Goal: Download file/media

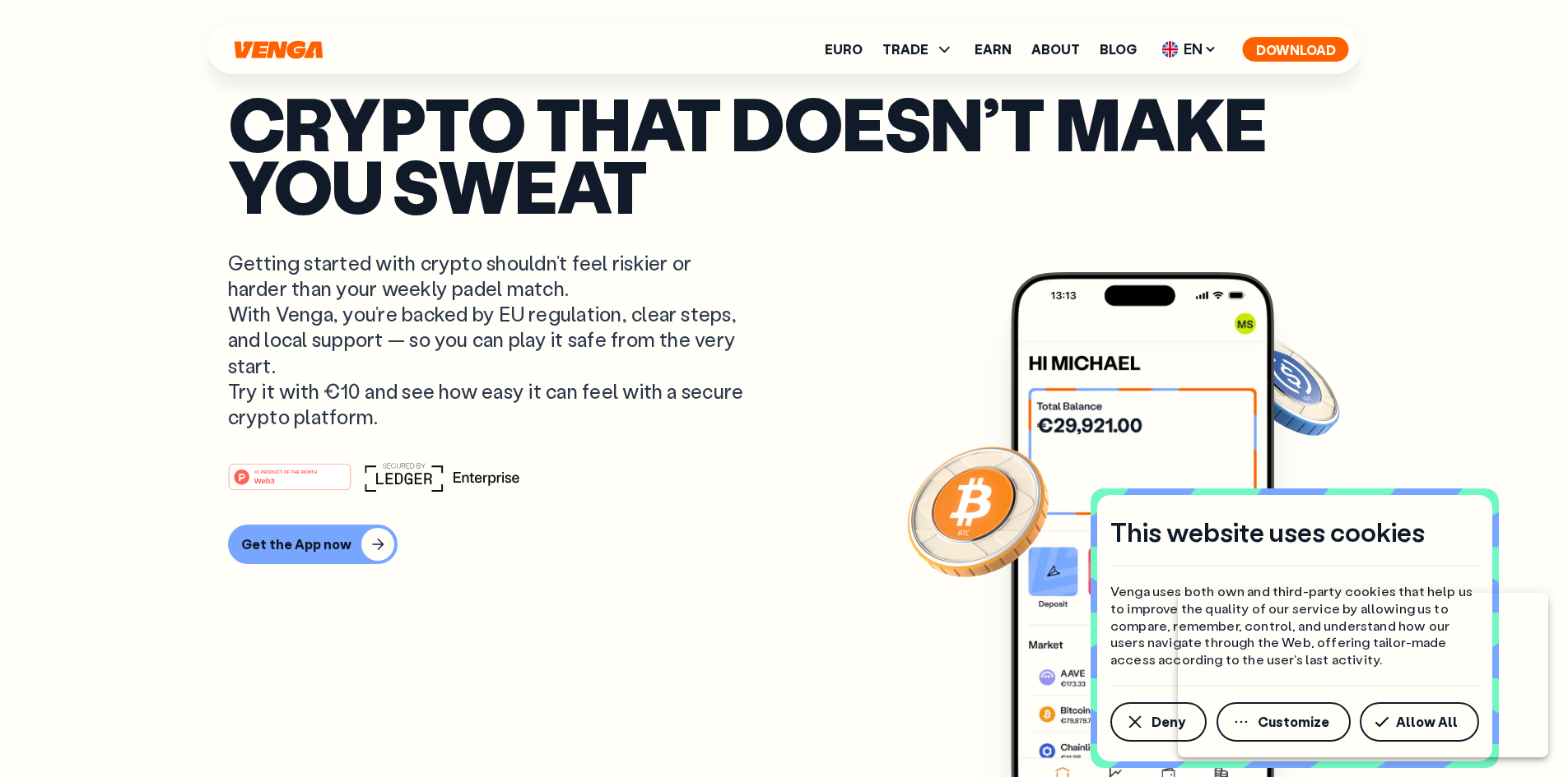
click at [1304, 48] on button "Download" at bounding box center [1295, 50] width 106 height 24
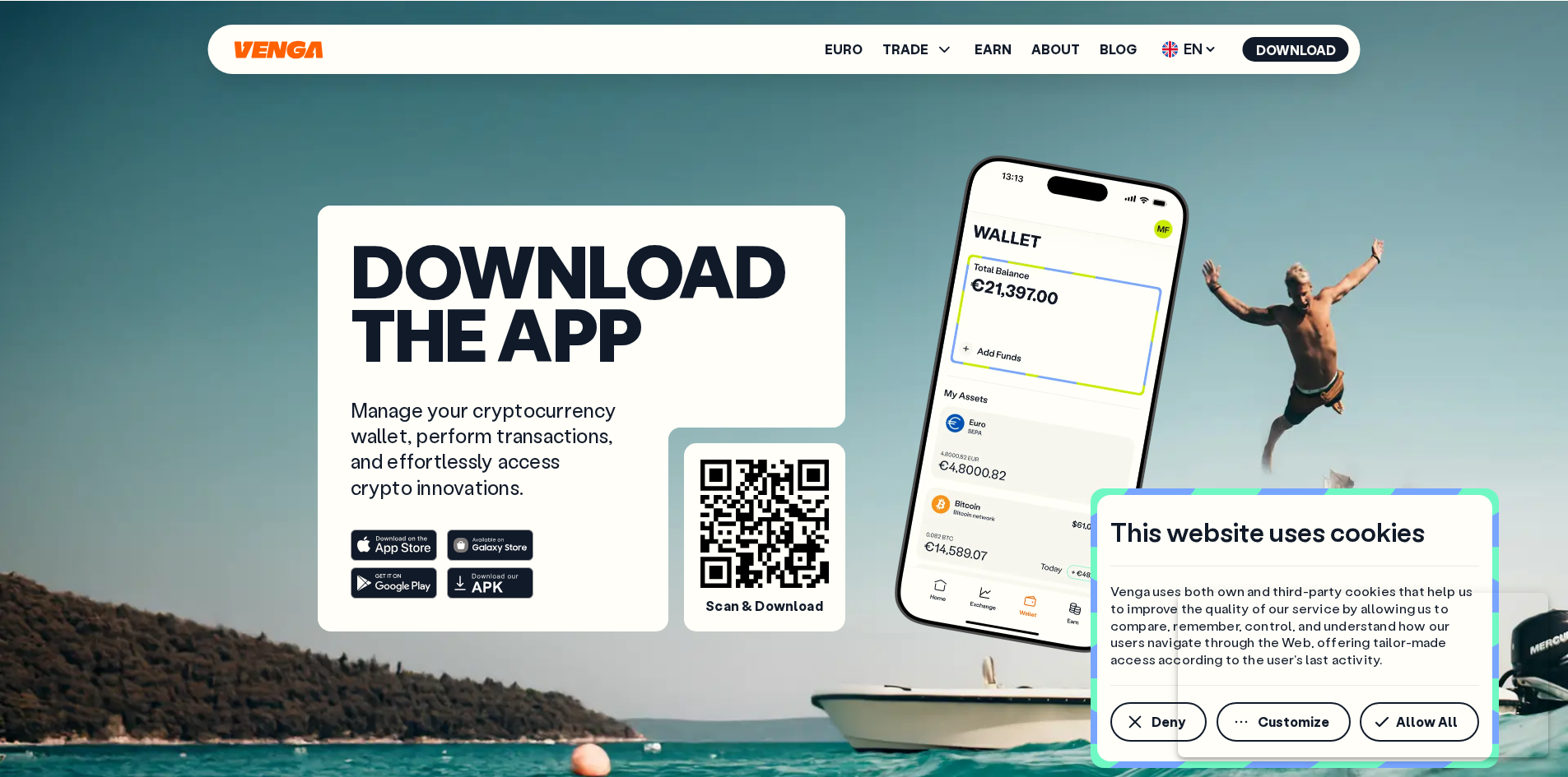
click at [418, 548] on icon at bounding box center [392, 545] width 73 height 18
click at [695, 365] on div at bounding box center [581, 316] width 527 height 222
click at [755, 523] on icon at bounding box center [764, 523] width 128 height 128
click at [1072, 338] on img at bounding box center [1042, 404] width 306 height 509
click at [1299, 48] on button "Download" at bounding box center [1295, 50] width 106 height 24
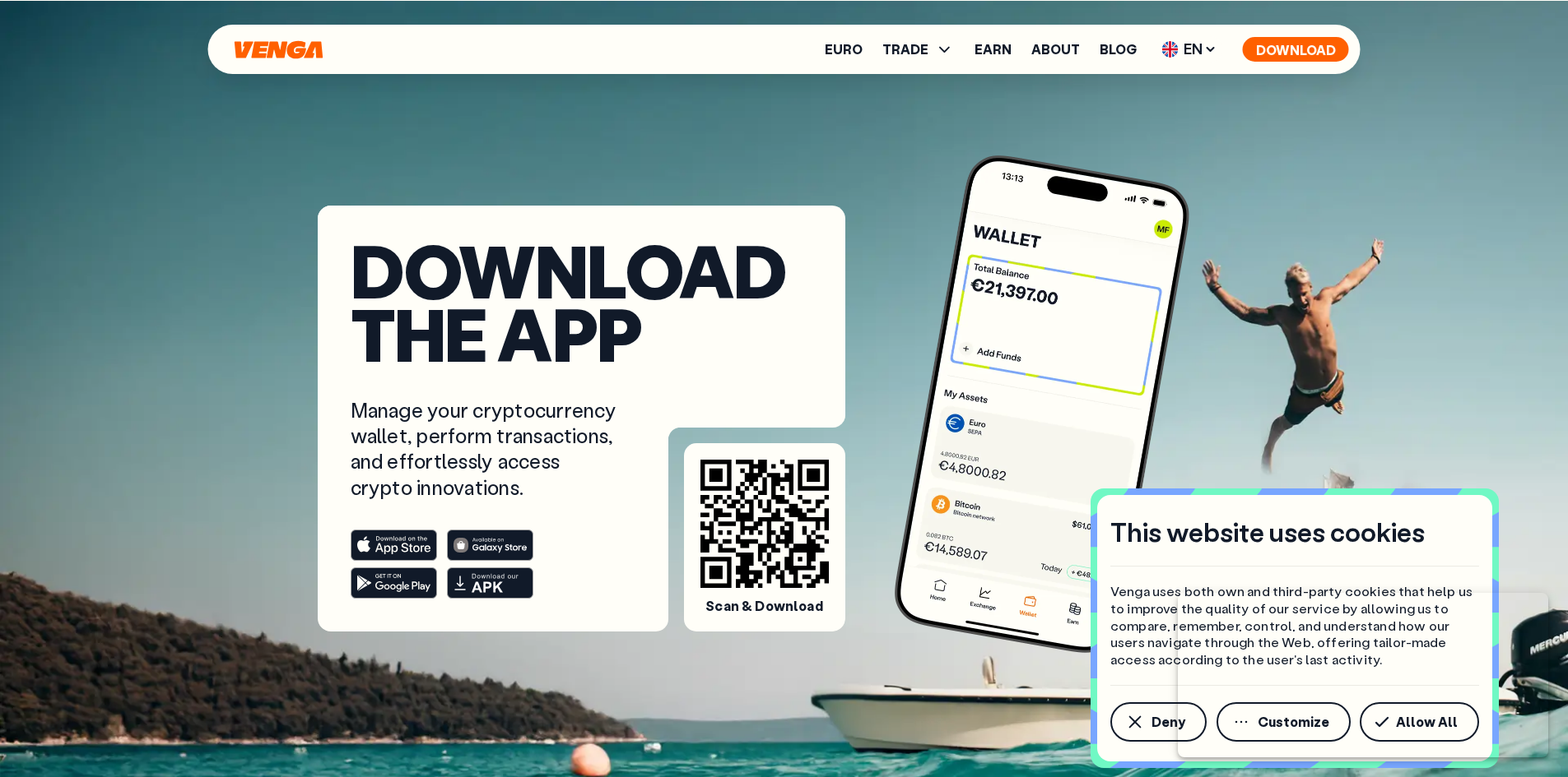
click at [1299, 48] on button "Download" at bounding box center [1295, 50] width 106 height 24
click at [1160, 723] on span "Deny" at bounding box center [1168, 722] width 34 height 13
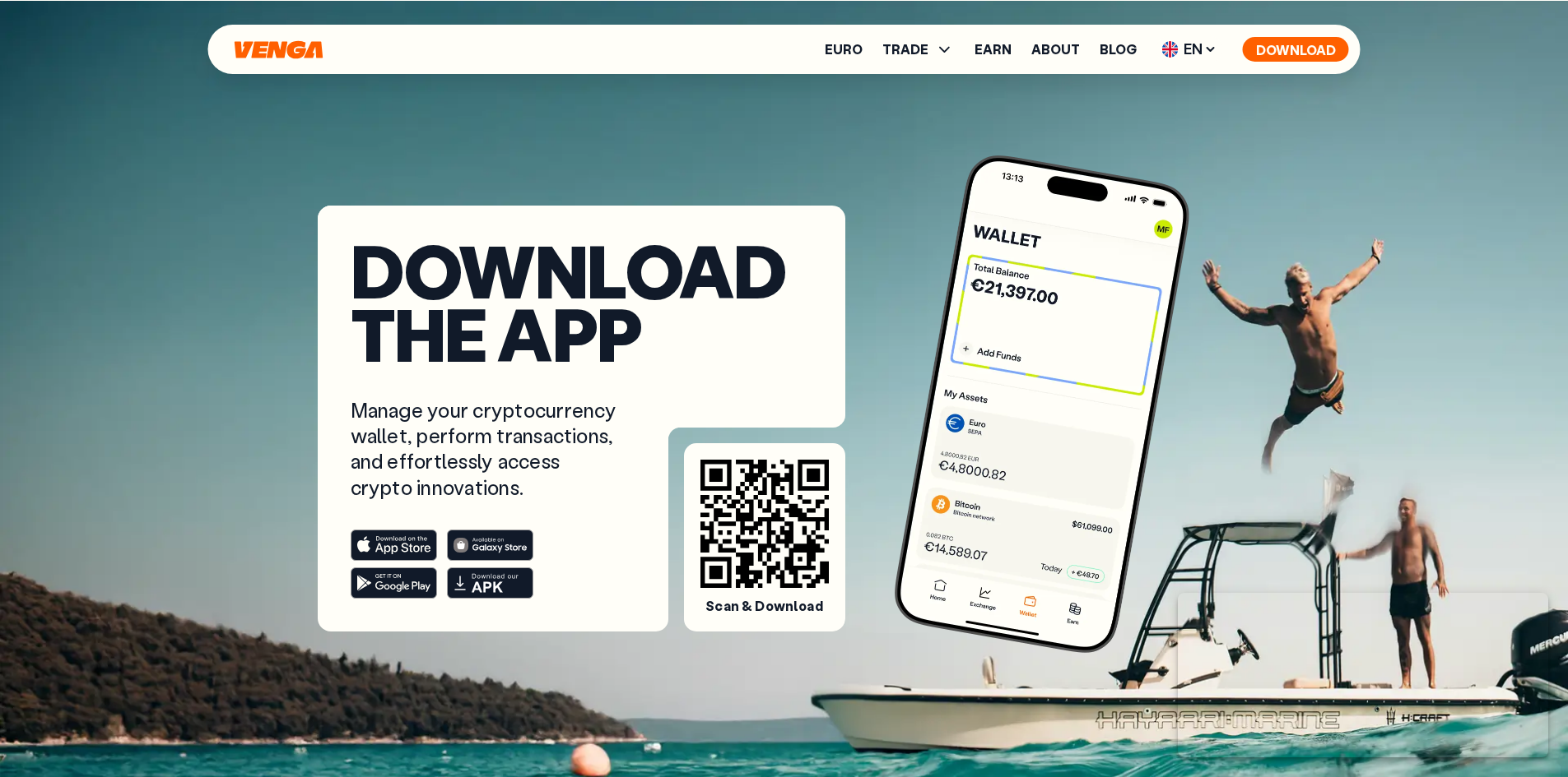
click at [1309, 42] on button "Download" at bounding box center [1295, 50] width 106 height 24
click at [1320, 51] on button "Download" at bounding box center [1295, 50] width 106 height 24
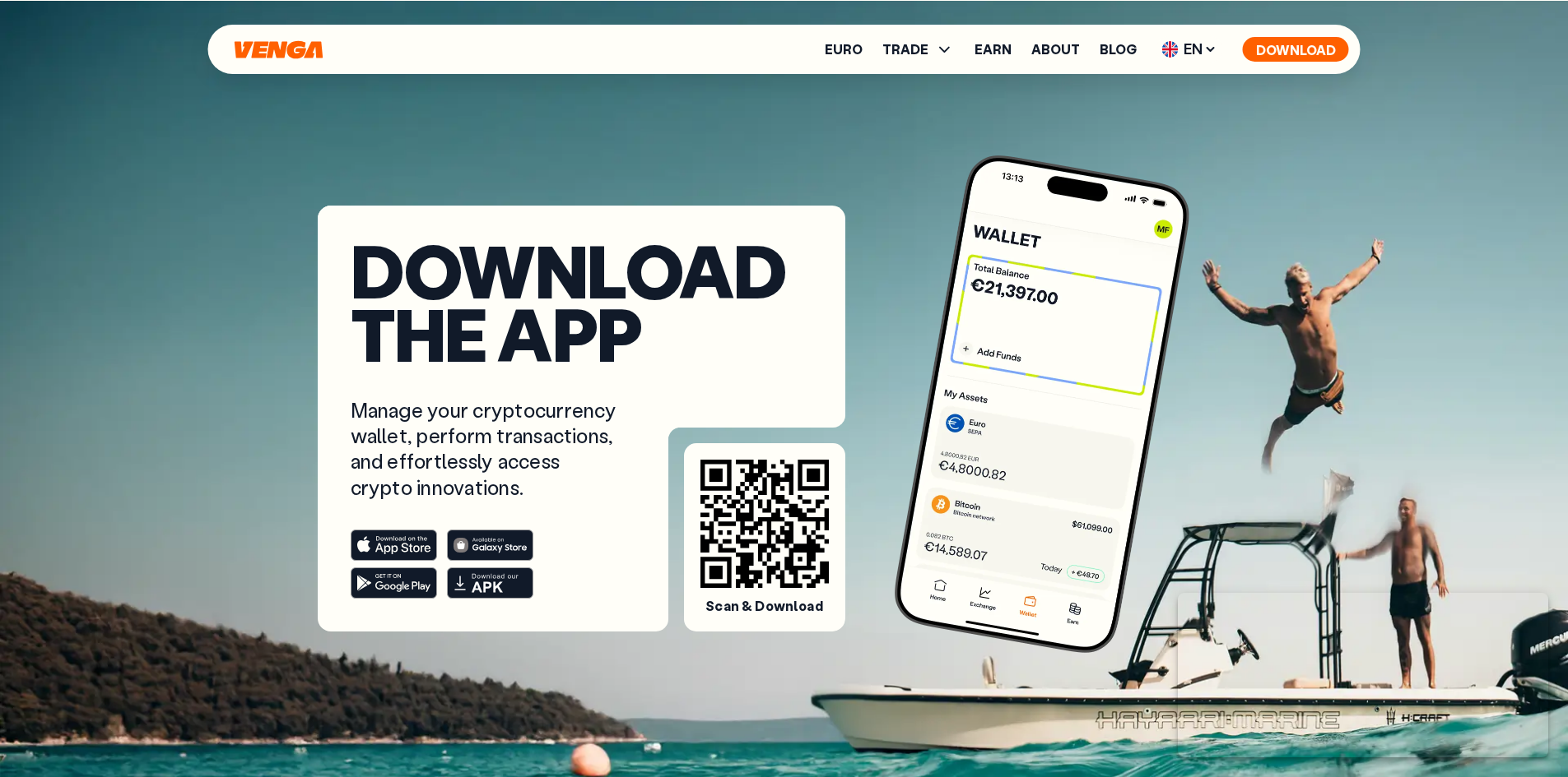
click at [1320, 51] on button "Download" at bounding box center [1295, 50] width 106 height 24
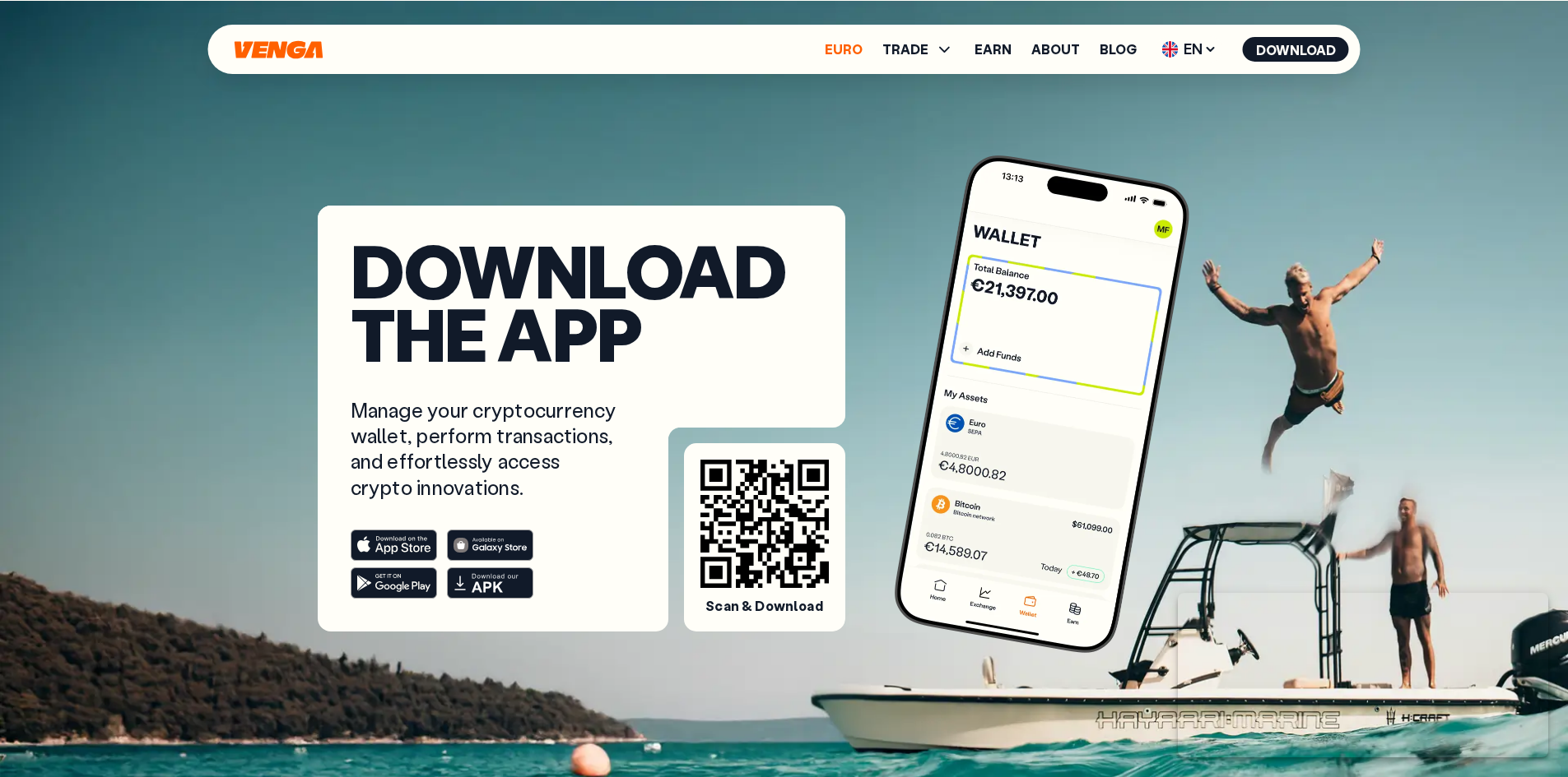
click at [848, 51] on link "Euro" at bounding box center [843, 50] width 37 height 13
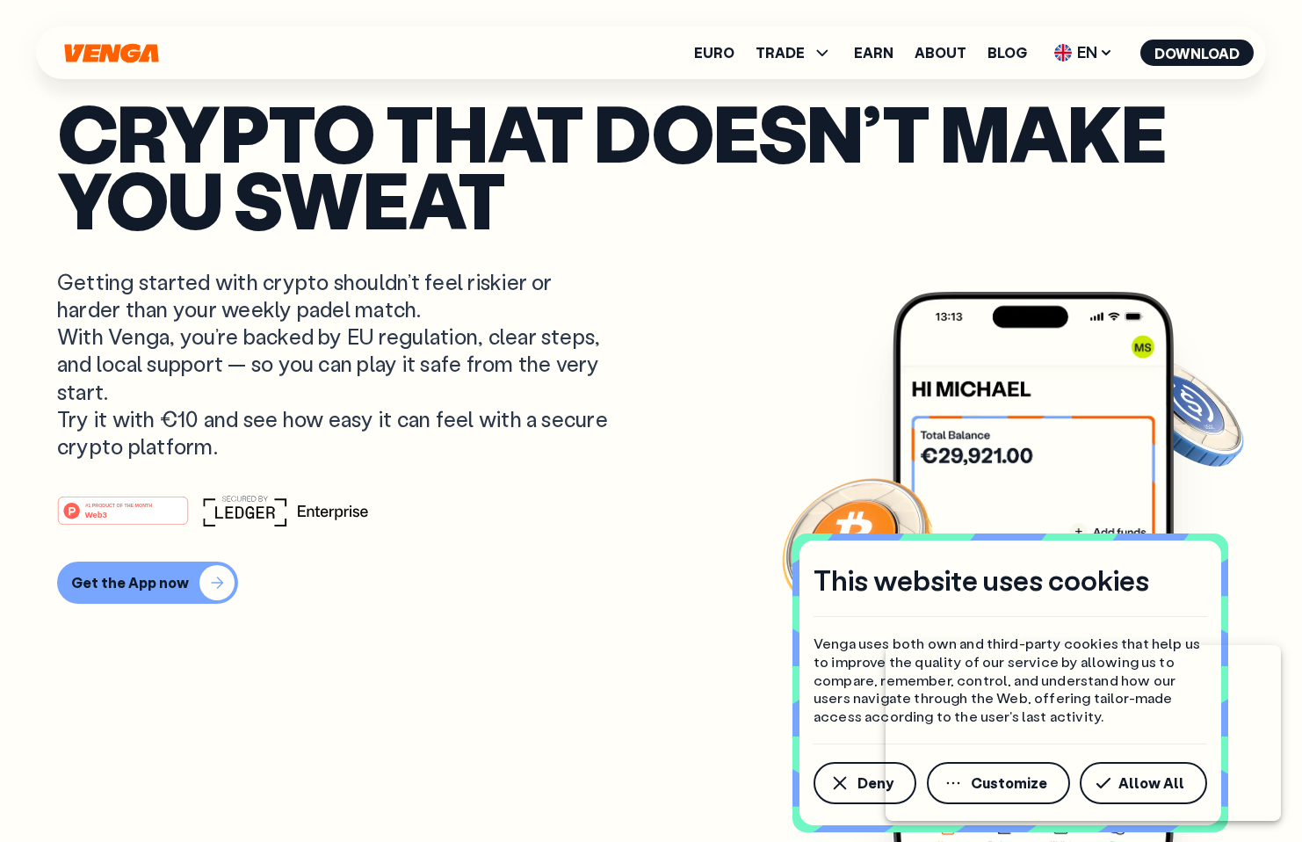
click at [219, 582] on div "button" at bounding box center [216, 582] width 35 height 35
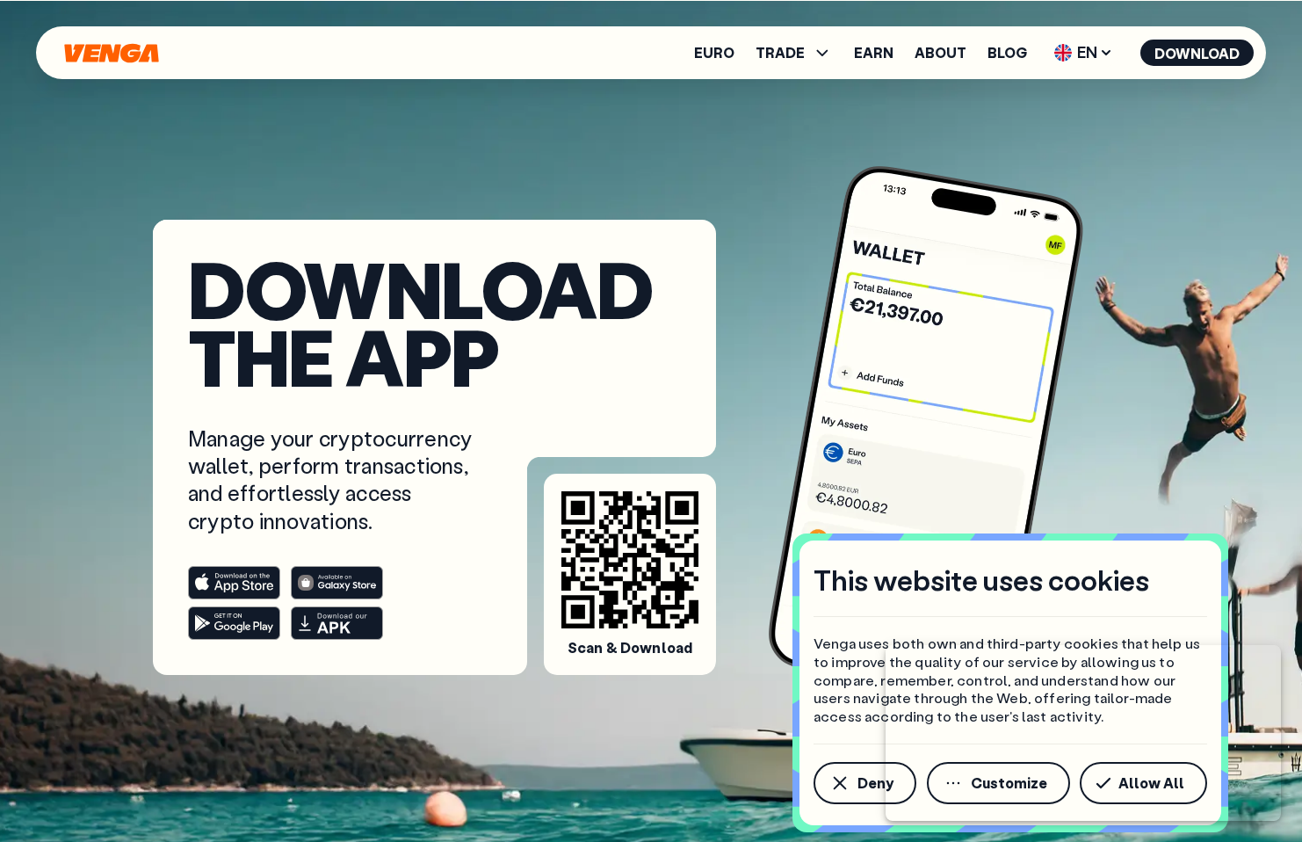
click at [244, 624] on icon at bounding box center [243, 626] width 59 height 11
